Goal: Task Accomplishment & Management: Complete application form

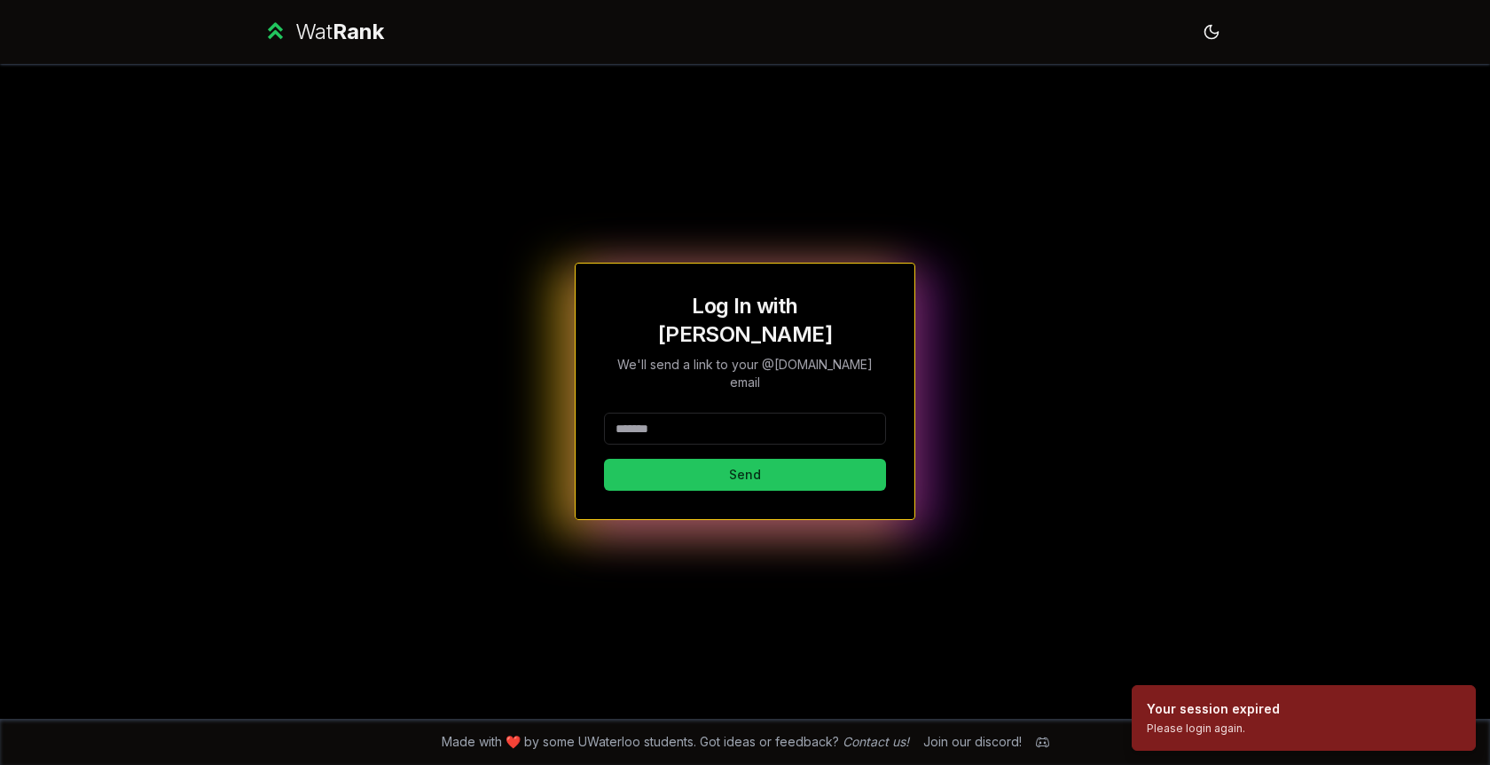
click at [792, 412] on input at bounding box center [745, 428] width 282 height 32
click at [836, 356] on p "We'll send a link to your @[DOMAIN_NAME] email" at bounding box center [745, 373] width 282 height 35
click at [832, 357] on p "We'll send a link to your @[DOMAIN_NAME] email" at bounding box center [745, 373] width 282 height 35
click at [828, 364] on p "We'll send a link to your @[DOMAIN_NAME] email" at bounding box center [745, 373] width 282 height 35
click at [820, 365] on p "We'll send a link to your @[DOMAIN_NAME] email" at bounding box center [745, 373] width 282 height 35
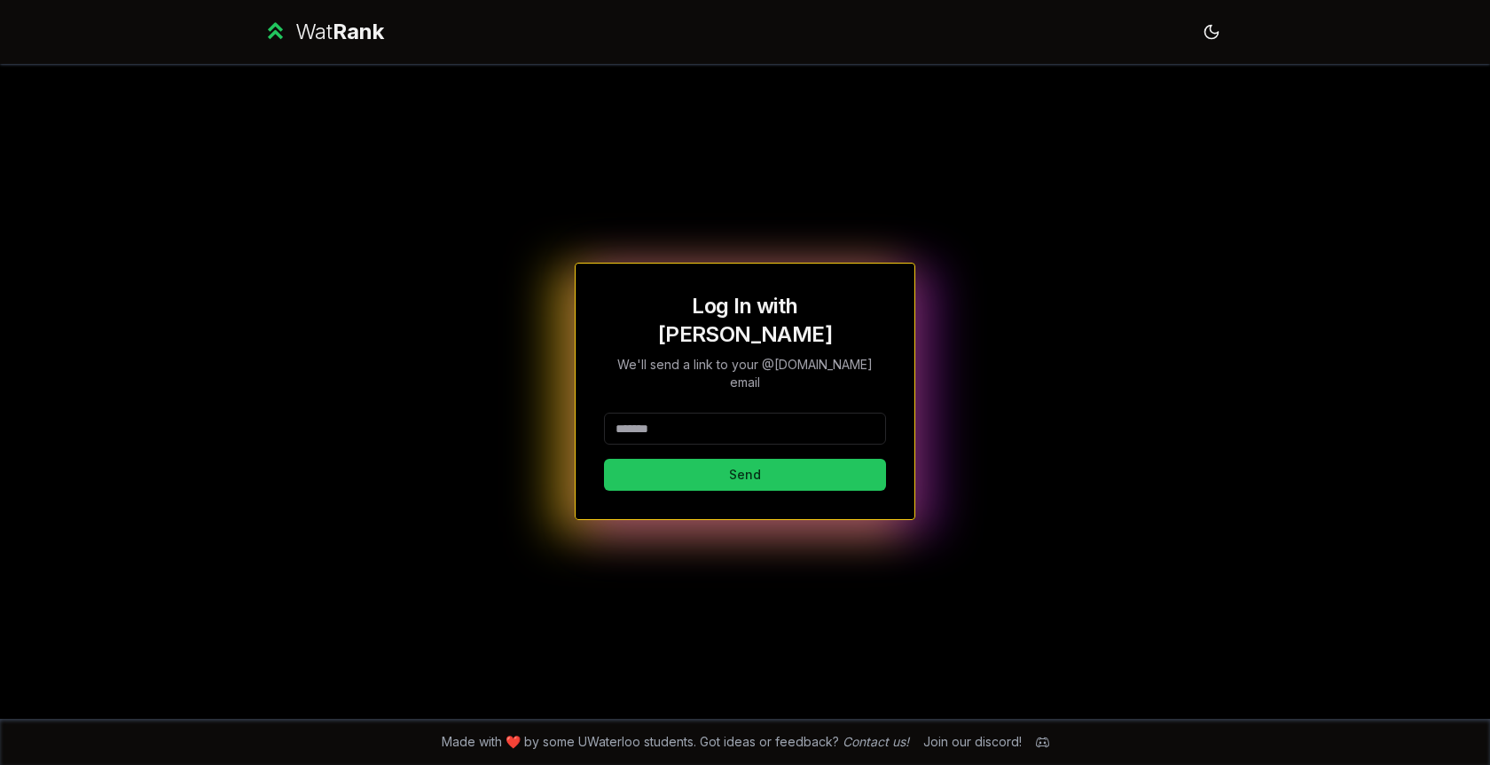
click at [755, 412] on input at bounding box center [745, 428] width 282 height 32
click at [558, 510] on div "Log In with WatIAM We'll send a link to your @[DOMAIN_NAME] email Send" at bounding box center [745, 391] width 1022 height 655
click at [678, 412] on input at bounding box center [745, 428] width 282 height 32
click at [457, 554] on div "Log In with WatIAM We'll send a link to your @[DOMAIN_NAME] email Send" at bounding box center [745, 391] width 1022 height 655
click at [754, 414] on input at bounding box center [745, 428] width 282 height 32
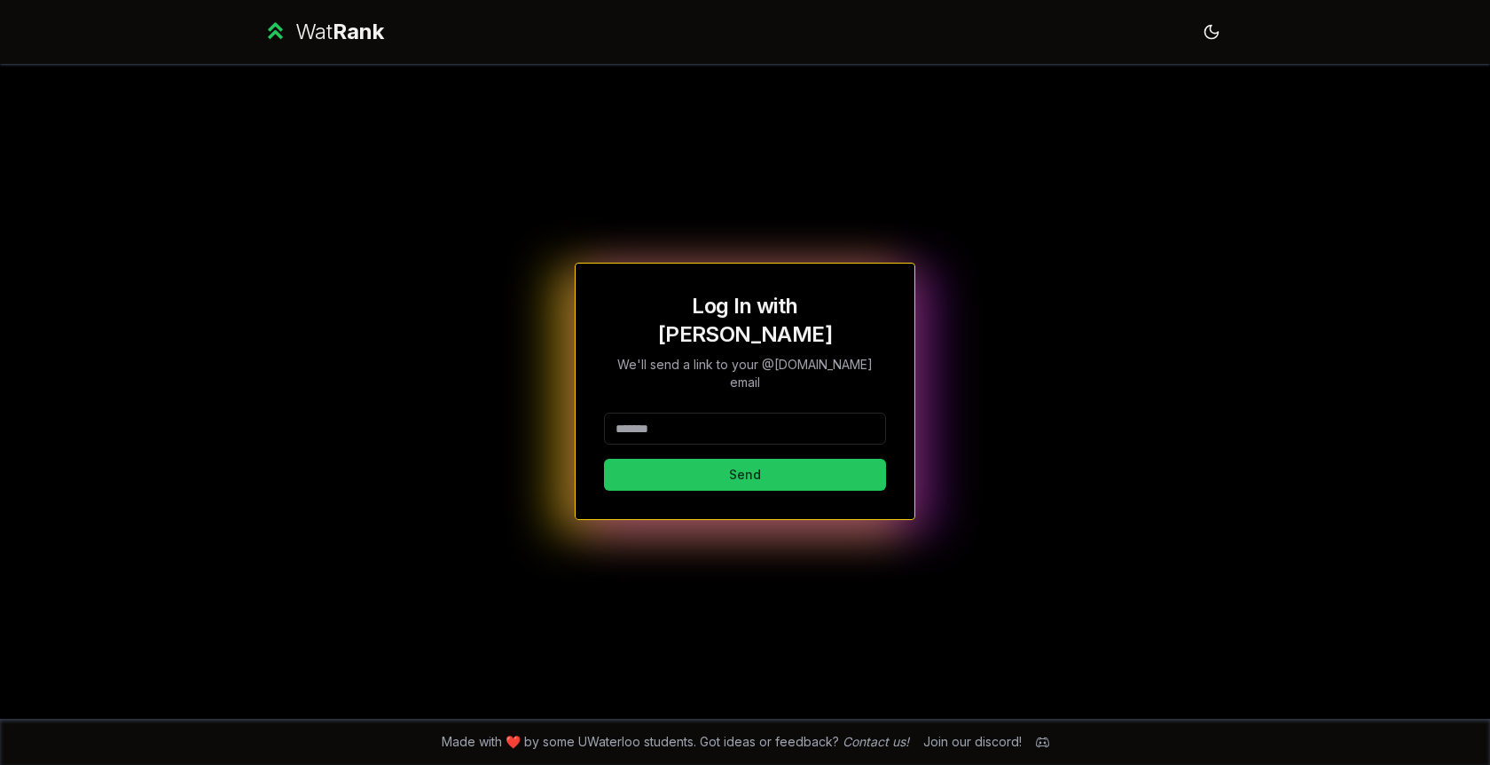
click at [550, 533] on div "Log In with WatIAM We'll send a link to your @[DOMAIN_NAME] email Send" at bounding box center [745, 391] width 1022 height 655
click at [738, 412] on input at bounding box center [745, 428] width 282 height 32
click at [514, 540] on div "Log In with WatIAM We'll send a link to your @[DOMAIN_NAME] email Send" at bounding box center [745, 391] width 1022 height 655
click at [701, 413] on input at bounding box center [745, 428] width 282 height 32
click at [402, 508] on div "Log In with WatIAM We'll send a link to your @[DOMAIN_NAME] email Send" at bounding box center [745, 391] width 1022 height 655
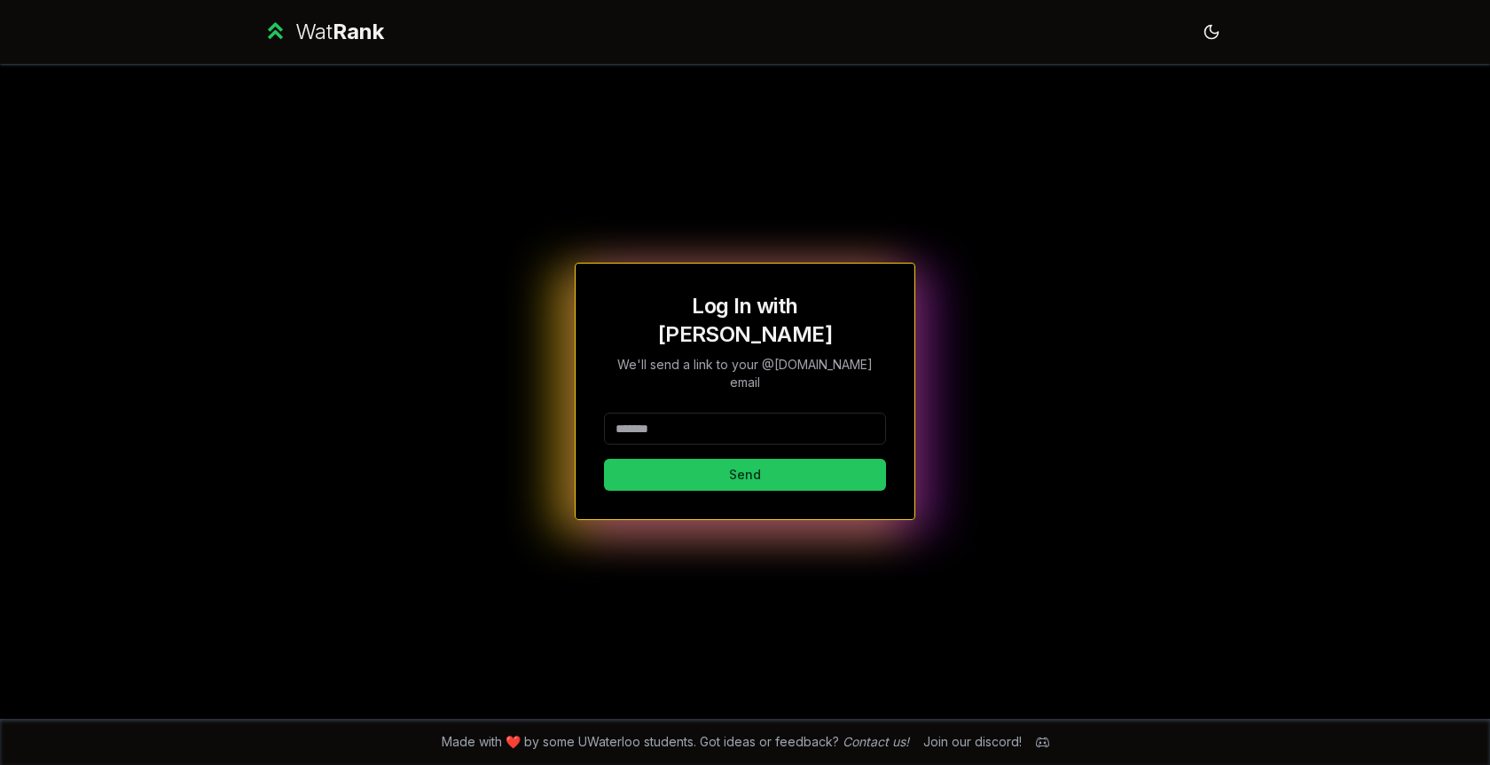
drag, startPoint x: 740, startPoint y: 403, endPoint x: 723, endPoint y: 411, distance: 18.6
click at [740, 412] on input at bounding box center [745, 428] width 282 height 32
